Goal: Transaction & Acquisition: Download file/media

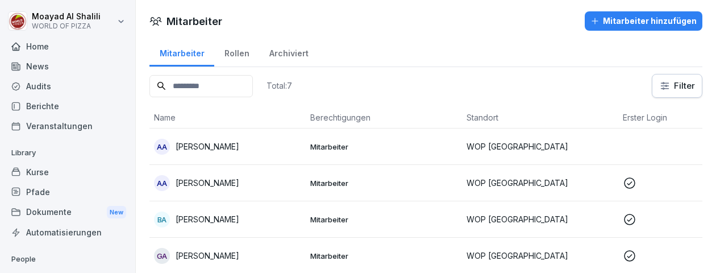
click at [52, 210] on div "Dokumente New" at bounding box center [68, 212] width 124 height 21
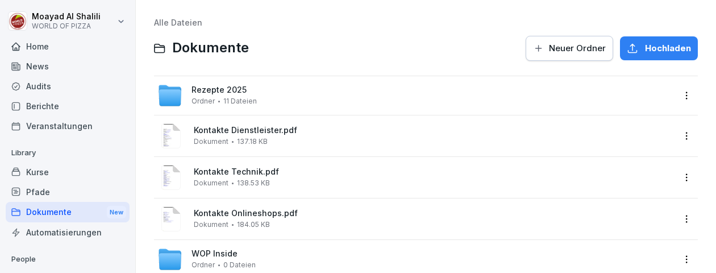
scroll to position [190, 0]
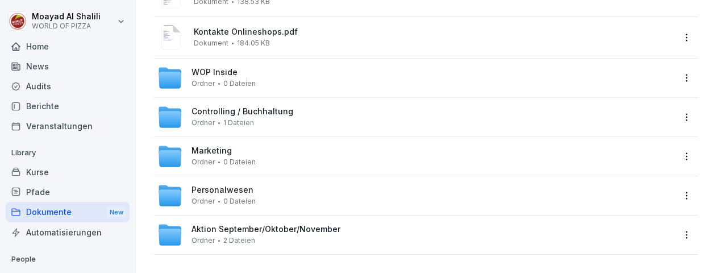
click at [212, 185] on span "Personalwesen" at bounding box center [222, 190] width 62 height 10
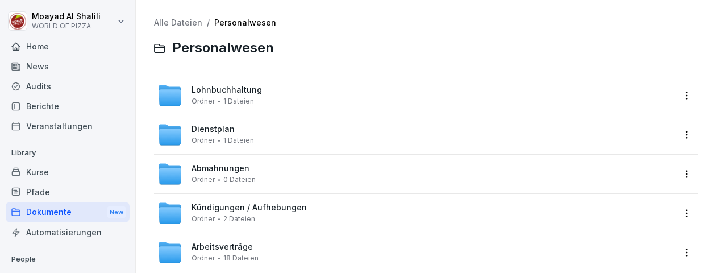
click at [221, 208] on span "Kündigungen / Aufhebungen" at bounding box center [248, 208] width 115 height 10
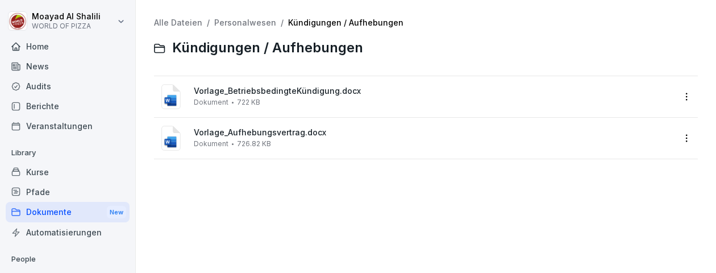
click at [254, 95] on span "Vorlage_BetriebsbedingteKündigung.docx" at bounding box center [434, 91] width 480 height 10
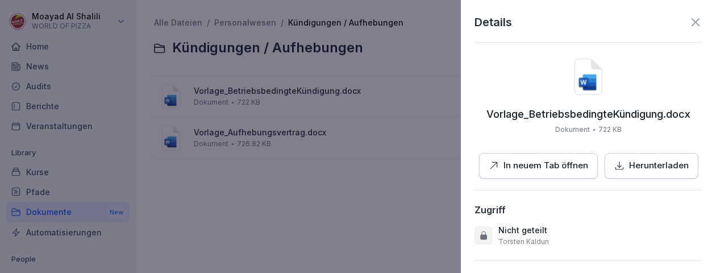
click at [645, 163] on p "Herunterladen" at bounding box center [659, 165] width 60 height 13
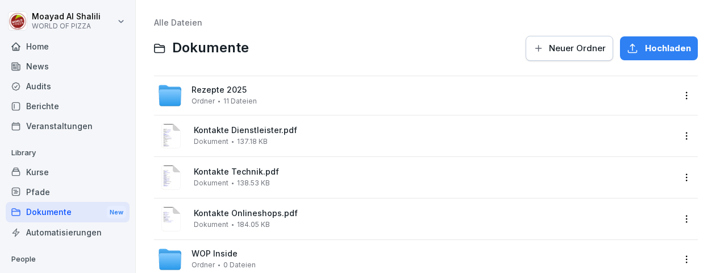
scroll to position [190, 0]
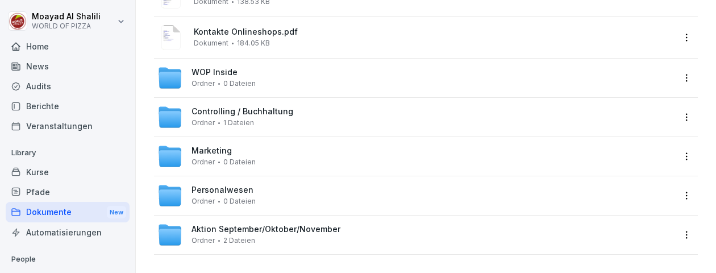
click at [232, 185] on span "Personalwesen" at bounding box center [222, 190] width 62 height 10
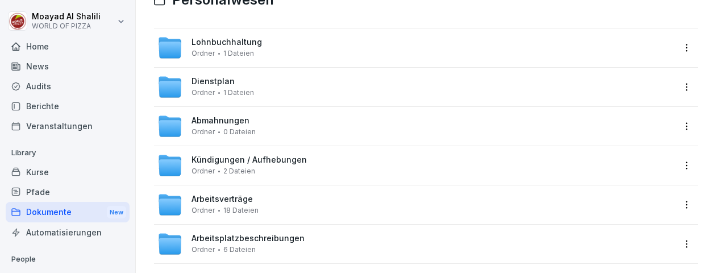
scroll to position [65, 0]
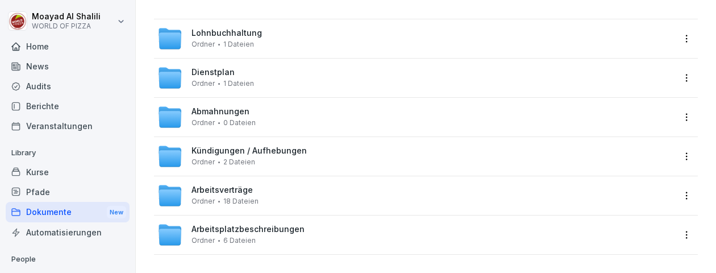
click at [228, 146] on span "Kündigungen / Aufhebungen" at bounding box center [248, 151] width 115 height 10
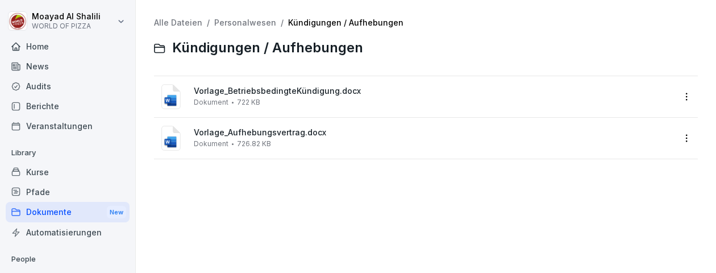
click at [237, 140] on span "726.82 KB" at bounding box center [254, 144] width 34 height 8
click at [208, 98] on span "Dokument" at bounding box center [211, 102] width 35 height 8
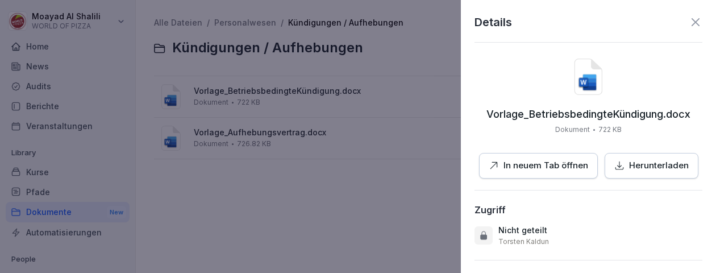
click at [438, 120] on div at bounding box center [358, 136] width 716 height 273
